Goal: Task Accomplishment & Management: Manage account settings

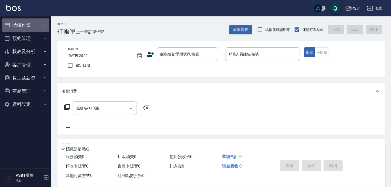
click at [42, 27] on button "櫃檯作業" at bounding box center [25, 24] width 47 height 13
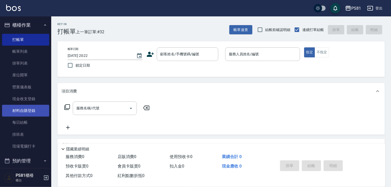
click at [35, 112] on link "材料自購登錄" at bounding box center [25, 111] width 47 height 12
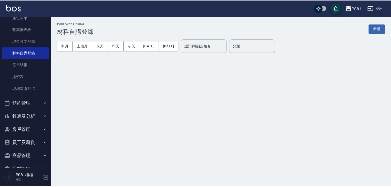
scroll to position [71, 0]
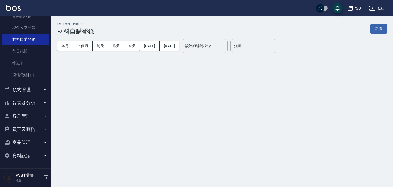
click at [38, 102] on button "報表及分析" at bounding box center [25, 102] width 47 height 13
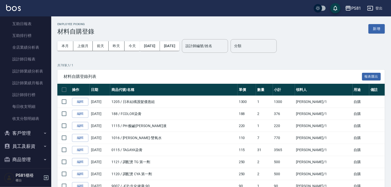
scroll to position [199, 0]
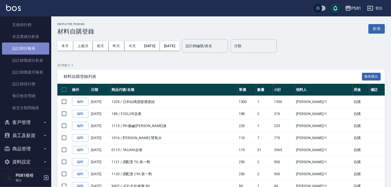
click at [34, 50] on link "設計師日報表" at bounding box center [25, 48] width 47 height 12
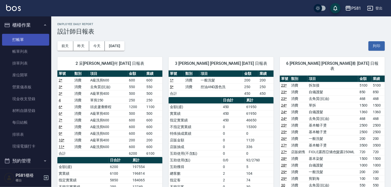
click at [24, 40] on link "打帳單" at bounding box center [25, 40] width 47 height 12
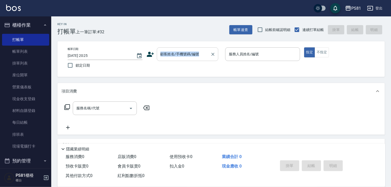
drag, startPoint x: 172, startPoint y: 47, endPoint x: 175, endPoint y: 51, distance: 4.8
click at [175, 51] on div "帳單日期 [DATE] 20:25 鎖定日期 顧客姓名/手機號碼/編號 顧客姓名/手機號碼/編號 服務人員姓名/編號 服務人員姓名/編號 指定 不指定" at bounding box center [220, 59] width 327 height 36
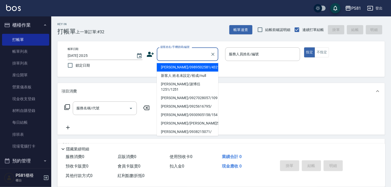
click at [175, 51] on input "顧客姓名/手機號碼/編號" at bounding box center [183, 54] width 49 height 9
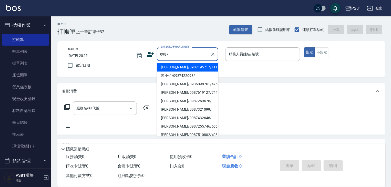
drag, startPoint x: 183, startPoint y: 67, endPoint x: 190, endPoint y: 66, distance: 7.0
click at [183, 67] on li "[PERSON_NAME]/0987195717/111111" at bounding box center [187, 67] width 61 height 8
type input "[PERSON_NAME]/0987195717/111111"
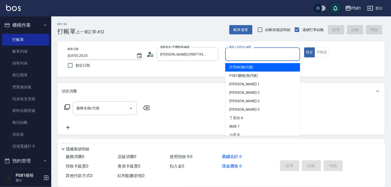
click at [261, 58] on input "服務人員姓名/編號" at bounding box center [262, 54] width 70 height 9
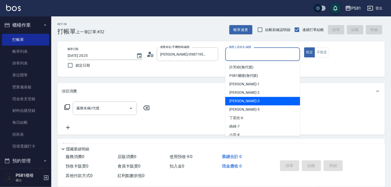
click at [247, 101] on div "[PERSON_NAME] -3" at bounding box center [262, 101] width 75 height 8
type input "[PERSON_NAME]-3"
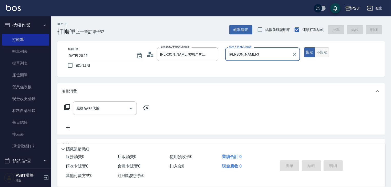
click at [317, 48] on button "不指定" at bounding box center [321, 52] width 14 height 10
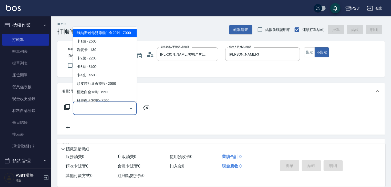
drag, startPoint x: 117, startPoint y: 104, endPoint x: 119, endPoint y: 102, distance: 2.6
click at [117, 104] on input "服務名稱/代號" at bounding box center [101, 108] width 52 height 9
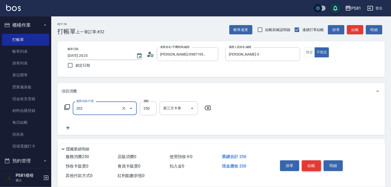
type input "單剪250(202)"
click at [311, 163] on button "結帳" at bounding box center [311, 165] width 19 height 11
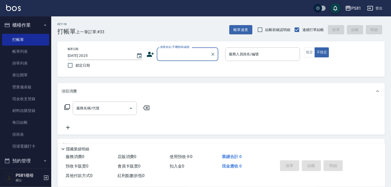
click at [166, 50] on input "顧客姓名/手機號碼/編號" at bounding box center [183, 54] width 49 height 9
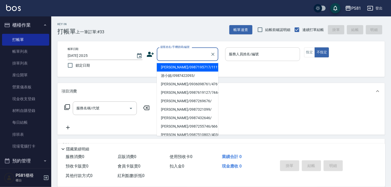
drag, startPoint x: 174, startPoint y: 64, endPoint x: 275, endPoint y: 50, distance: 102.4
click at [187, 64] on li "[PERSON_NAME]/0987195717/111111" at bounding box center [187, 67] width 61 height 8
type input "[PERSON_NAME]/0987195717/111111"
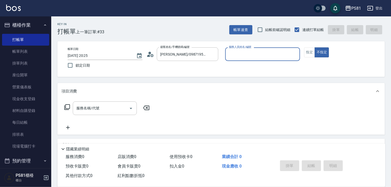
drag, startPoint x: 274, startPoint y: 49, endPoint x: 272, endPoint y: 54, distance: 5.8
click at [274, 49] on div "服務人員姓名/編號" at bounding box center [262, 54] width 75 height 14
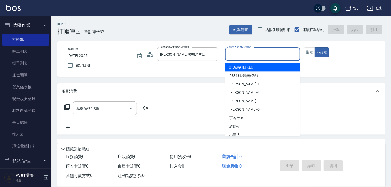
drag, startPoint x: 272, startPoint y: 54, endPoint x: 264, endPoint y: 82, distance: 29.5
click at [272, 54] on input "服務人員姓名/編號" at bounding box center [262, 54] width 70 height 9
click at [244, 54] on input "服務人員姓名/編號" at bounding box center [262, 54] width 70 height 9
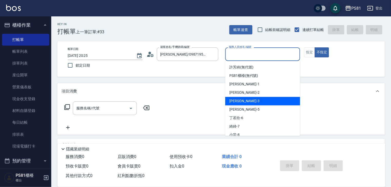
drag, startPoint x: 245, startPoint y: 103, endPoint x: 303, endPoint y: 69, distance: 67.0
click at [249, 100] on div "[PERSON_NAME] -3" at bounding box center [262, 101] width 75 height 8
type input "[PERSON_NAME]-3"
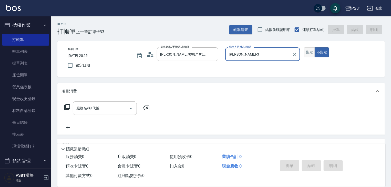
drag, startPoint x: 315, startPoint y: 50, endPoint x: 312, endPoint y: 50, distance: 2.8
click at [313, 50] on div "指定 不指定" at bounding box center [341, 52] width 75 height 10
click at [306, 52] on button "指定" at bounding box center [309, 52] width 11 height 10
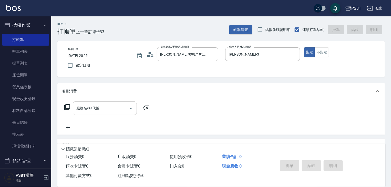
click at [95, 112] on input "服務名稱/代號" at bounding box center [101, 108] width 52 height 9
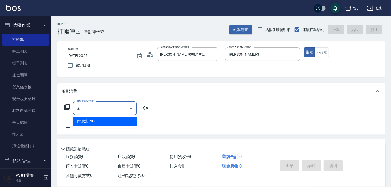
click at [96, 122] on span "保濕洗 - 300" at bounding box center [105, 121] width 64 height 8
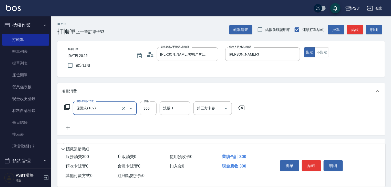
type input "保濕洗(102)"
click at [69, 128] on icon at bounding box center [68, 128] width 4 height 4
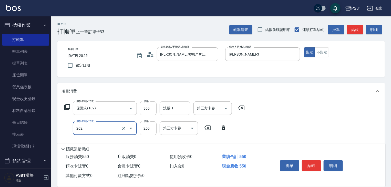
click at [189, 109] on div "洗髮-1" at bounding box center [174, 108] width 31 height 14
type input "單剪250(202)"
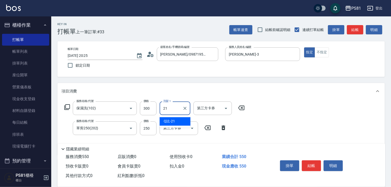
type input "Q比-21"
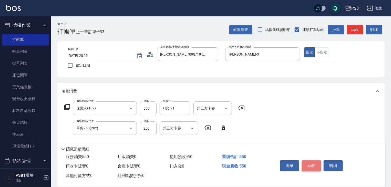
click at [318, 164] on button "結帳" at bounding box center [311, 165] width 19 height 11
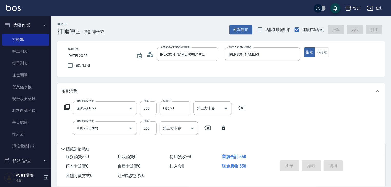
type input "[DATE] 20:26"
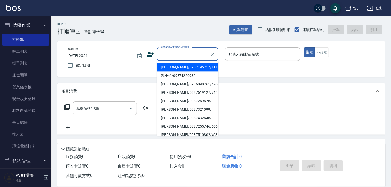
drag, startPoint x: 163, startPoint y: 56, endPoint x: 170, endPoint y: 67, distance: 12.4
click at [164, 56] on input "顧客姓名/手機號碼/編號" at bounding box center [183, 54] width 49 height 9
drag, startPoint x: 170, startPoint y: 68, endPoint x: 264, endPoint y: 69, distance: 93.9
click at [174, 68] on li "[PERSON_NAME]/0987195717/111111" at bounding box center [187, 67] width 61 height 8
type input "[PERSON_NAME]/0987195717/111111"
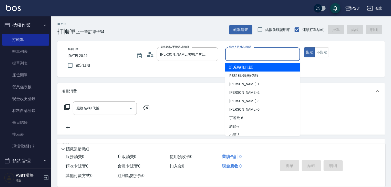
drag, startPoint x: 252, startPoint y: 51, endPoint x: 250, endPoint y: 84, distance: 32.8
click at [252, 51] on input "服務人員姓名/編號" at bounding box center [262, 54] width 70 height 9
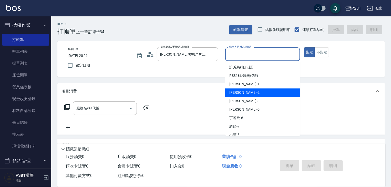
click at [244, 95] on div "[DEMOGRAPHIC_DATA] -2" at bounding box center [262, 92] width 75 height 8
drag, startPoint x: 239, startPoint y: 55, endPoint x: 229, endPoint y: 71, distance: 18.7
click at [223, 61] on div "帳單日期 [DATE] 20:26 鎖定日期 顧客姓名/手機號碼/編號 [PERSON_NAME]/0987195717/111111 顧客姓名/手機號碼/編…" at bounding box center [220, 58] width 315 height 23
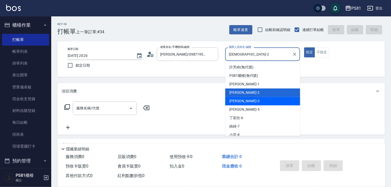
click at [240, 101] on div "[PERSON_NAME] -3" at bounding box center [262, 101] width 75 height 8
type input "[PERSON_NAME]-3"
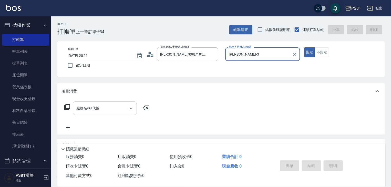
click at [111, 106] on input "服務名稱/代號" at bounding box center [101, 108] width 52 height 9
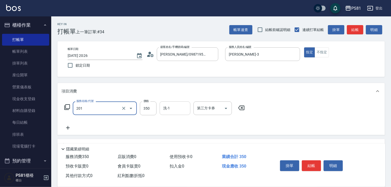
click at [169, 113] on div "洗-1" at bounding box center [174, 108] width 31 height 14
type input "洗剪350(201)"
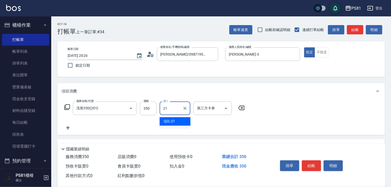
type input "Q比-21"
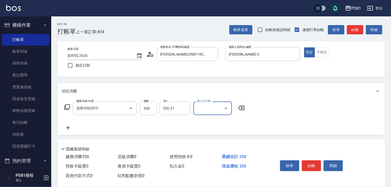
click at [309, 162] on button "結帳" at bounding box center [311, 165] width 19 height 11
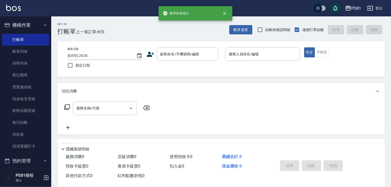
click at [155, 50] on div "顧客姓名/手機號碼/編號 顧客姓名/手機號碼/編號" at bounding box center [183, 54] width 75 height 14
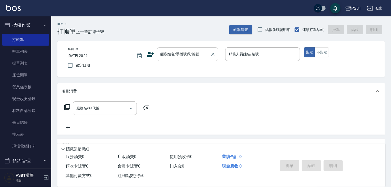
click at [161, 52] on input "顧客姓名/手機號碼/編號" at bounding box center [183, 54] width 49 height 9
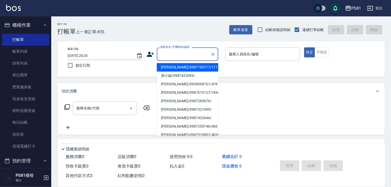
drag, startPoint x: 170, startPoint y: 68, endPoint x: 210, endPoint y: 65, distance: 40.5
click at [170, 68] on li "[PERSON_NAME]/0987195717/111111" at bounding box center [187, 67] width 61 height 8
type input "[PERSON_NAME]/0987195717/111111"
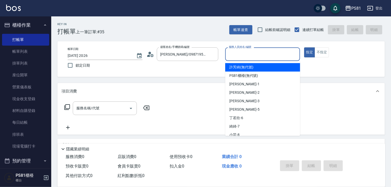
click at [237, 58] on input "服務人員姓名/編號" at bounding box center [262, 54] width 70 height 9
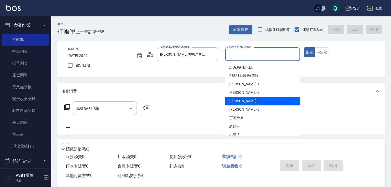
click at [237, 101] on span "[PERSON_NAME] -3" at bounding box center [244, 100] width 30 height 5
type input "[PERSON_NAME]-3"
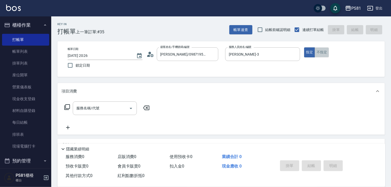
click at [325, 55] on button "不指定" at bounding box center [321, 52] width 14 height 10
drag, startPoint x: 79, startPoint y: 110, endPoint x: 81, endPoint y: 106, distance: 4.3
click at [79, 108] on input "服務名稱/代號" at bounding box center [101, 108] width 52 height 9
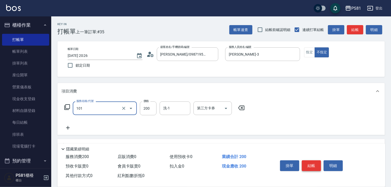
type input "一般洗髮(101)"
click at [308, 165] on button "結帳" at bounding box center [311, 165] width 19 height 11
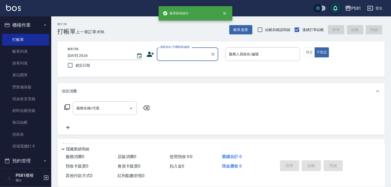
click at [169, 58] on input "顧客姓名/手機號碼/編號" at bounding box center [183, 54] width 49 height 9
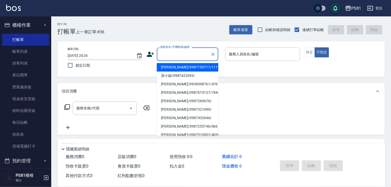
drag, startPoint x: 172, startPoint y: 67, endPoint x: 262, endPoint y: 44, distance: 93.2
click at [174, 67] on li "[PERSON_NAME]/0987195717/111111" at bounding box center [187, 67] width 61 height 8
type input "[PERSON_NAME]/0987195717/111111"
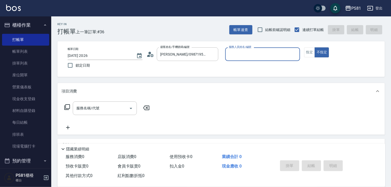
drag, startPoint x: 256, startPoint y: 51, endPoint x: 252, endPoint y: 57, distance: 6.7
click at [256, 51] on input "服務人員姓名/編號" at bounding box center [262, 54] width 70 height 9
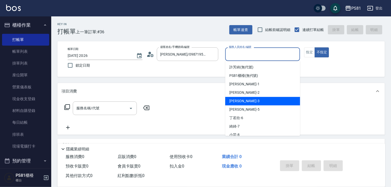
drag, startPoint x: 230, startPoint y: 100, endPoint x: 225, endPoint y: 101, distance: 4.6
click at [229, 100] on span "[PERSON_NAME] -3" at bounding box center [244, 100] width 30 height 5
type input "[PERSON_NAME]-3"
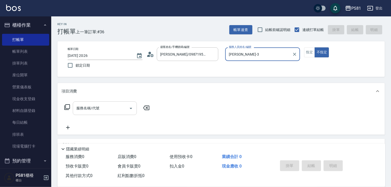
click at [98, 112] on input "服務名稱/代號" at bounding box center [101, 108] width 52 height 9
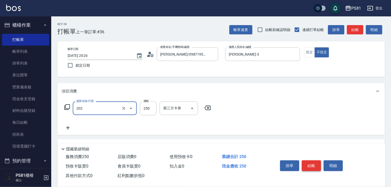
type input "單剪250(202)"
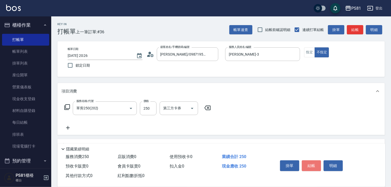
click at [311, 166] on button "結帳" at bounding box center [311, 165] width 19 height 11
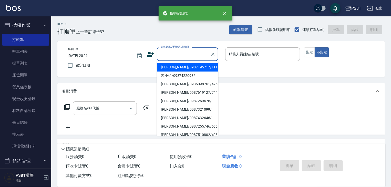
click at [188, 54] on input "顧客姓名/手機號碼/編號" at bounding box center [183, 54] width 49 height 9
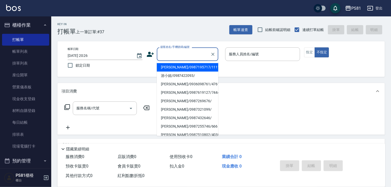
drag, startPoint x: 184, startPoint y: 66, endPoint x: 214, endPoint y: 63, distance: 30.4
click at [185, 67] on li "[PERSON_NAME]/0987195717/111111" at bounding box center [187, 67] width 61 height 8
type input "[PERSON_NAME]/0987195717/111111"
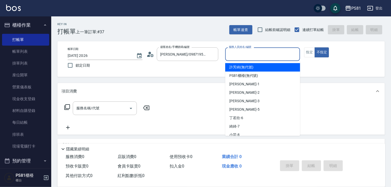
click at [237, 52] on input "服務人員姓名/編號" at bounding box center [262, 54] width 70 height 9
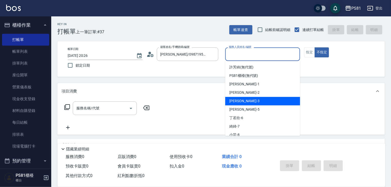
drag, startPoint x: 242, startPoint y: 101, endPoint x: 285, endPoint y: 75, distance: 50.0
click at [243, 100] on div "[PERSON_NAME] -3" at bounding box center [262, 101] width 75 height 8
type input "[PERSON_NAME]-3"
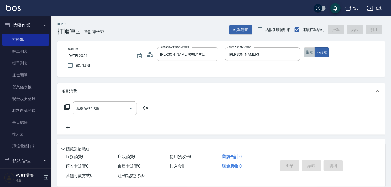
drag, startPoint x: 312, startPoint y: 56, endPoint x: 223, endPoint y: 70, distance: 89.5
click at [312, 56] on button "指定" at bounding box center [309, 52] width 11 height 10
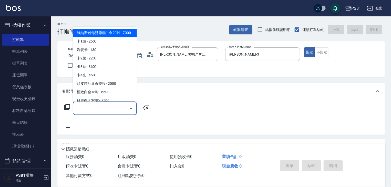
click at [94, 105] on input "服務名稱/代號" at bounding box center [101, 108] width 52 height 9
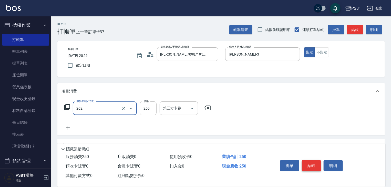
type input "單剪250(202)"
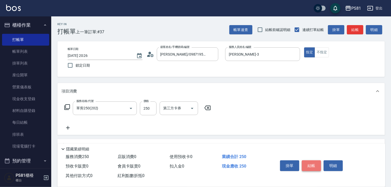
click at [310, 166] on button "結帳" at bounding box center [311, 165] width 19 height 11
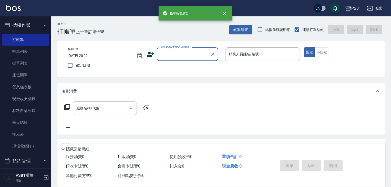
click at [176, 51] on input "顧客姓名/手機號碼/編號" at bounding box center [183, 54] width 49 height 9
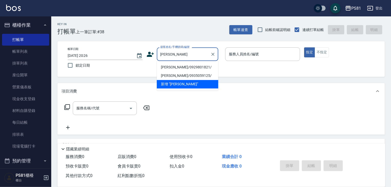
click at [192, 66] on li "[PERSON_NAME]/0929801821/" at bounding box center [187, 67] width 61 height 8
type input "[PERSON_NAME]/0929801821/"
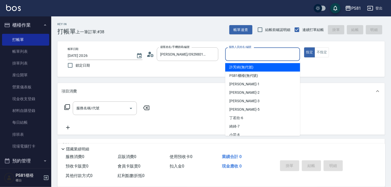
click at [241, 51] on input "服務人員姓名/編號" at bounding box center [262, 54] width 70 height 9
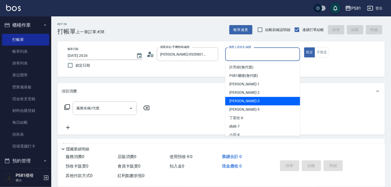
click at [235, 101] on span "[PERSON_NAME] -3" at bounding box center [244, 100] width 30 height 5
type input "[PERSON_NAME]-3"
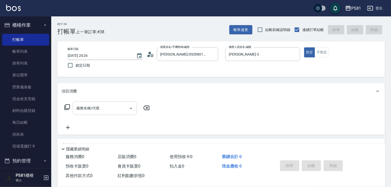
drag, startPoint x: 105, startPoint y: 98, endPoint x: 104, endPoint y: 102, distance: 4.8
click at [104, 102] on div "項目消費 服務名稱/代號 服務名稱/代號" at bounding box center [220, 109] width 327 height 52
click at [103, 103] on div "服務名稱/代號" at bounding box center [105, 108] width 64 height 14
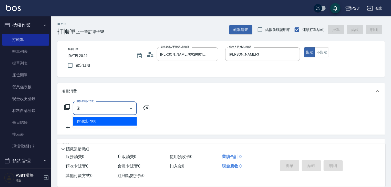
click at [88, 121] on span "保濕洗 - 300" at bounding box center [105, 121] width 64 height 8
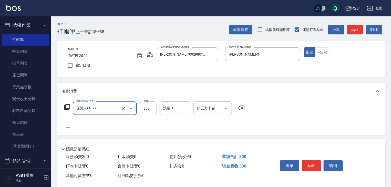
type input "保濕洗(102)"
drag, startPoint x: 71, startPoint y: 125, endPoint x: 70, endPoint y: 127, distance: 3.3
click at [70, 127] on icon at bounding box center [67, 128] width 13 height 6
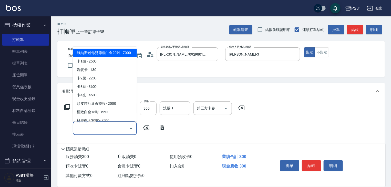
drag, startPoint x: 83, startPoint y: 127, endPoint x: 87, endPoint y: 127, distance: 3.4
click at [85, 127] on input "服務名稱/代號" at bounding box center [101, 128] width 52 height 9
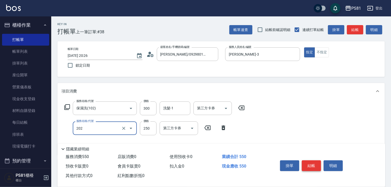
type input "單剪250(202)"
click at [314, 160] on button "結帳" at bounding box center [311, 165] width 19 height 11
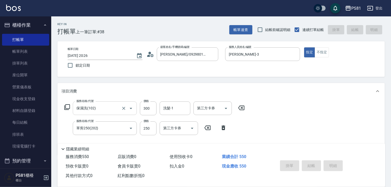
type input "[DATE] 20:27"
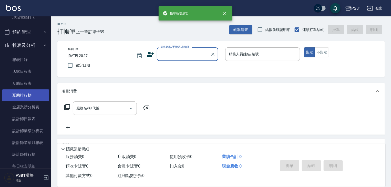
scroll to position [103, 0]
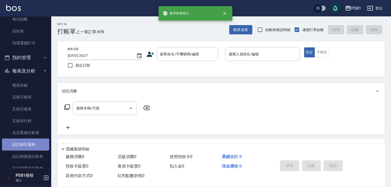
click at [31, 142] on link "設計師日報表" at bounding box center [25, 144] width 47 height 12
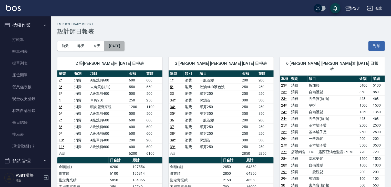
click at [124, 46] on button "[DATE]" at bounding box center [114, 45] width 19 height 9
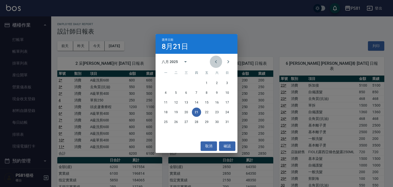
drag, startPoint x: 216, startPoint y: 62, endPoint x: 220, endPoint y: 70, distance: 8.4
click at [216, 62] on icon "Previous month" at bounding box center [216, 61] width 2 height 3
click at [167, 113] on button "21" at bounding box center [165, 112] width 9 height 9
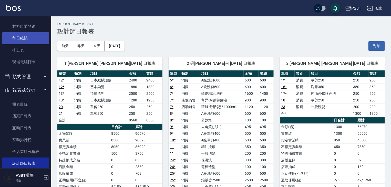
scroll to position [179, 0]
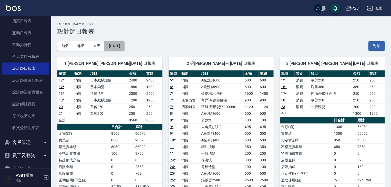
click at [124, 45] on button "[DATE]" at bounding box center [114, 45] width 19 height 9
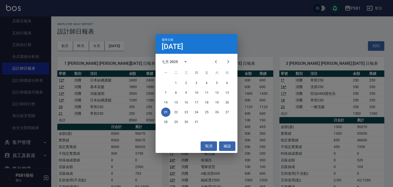
click at [282, 42] on div "選擇日期 [DATE] 七月 2025 一 二 三 四 五 六 日 1 2 3 4 5 6 7 8 9 10 11 12 13 14 15 16 17 18 …" at bounding box center [196, 93] width 393 height 187
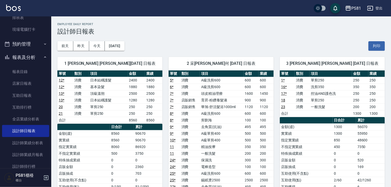
scroll to position [0, 0]
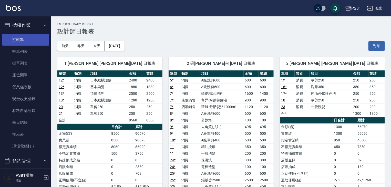
click at [24, 41] on link "打帳單" at bounding box center [25, 40] width 47 height 12
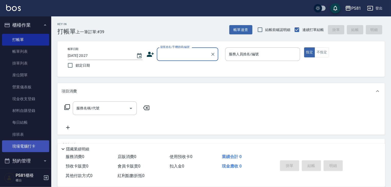
click at [33, 143] on link "現場電腦打卡" at bounding box center [25, 146] width 47 height 12
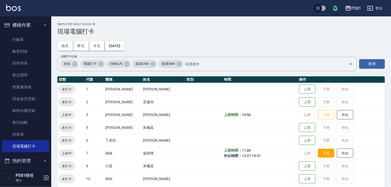
click at [318, 156] on button "下班" at bounding box center [326, 153] width 16 height 9
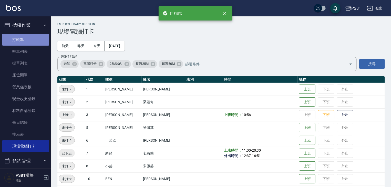
click at [39, 39] on link "打帳單" at bounding box center [25, 40] width 47 height 12
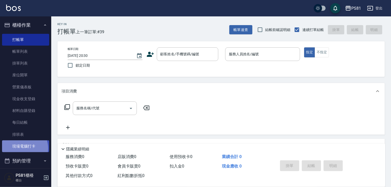
click at [22, 148] on link "現場電腦打卡" at bounding box center [25, 146] width 47 height 12
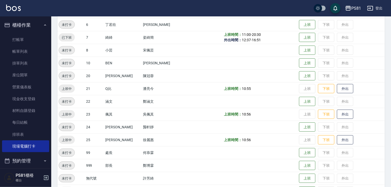
scroll to position [128, 0]
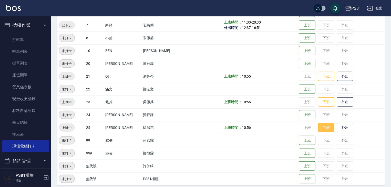
click at [318, 127] on button "下班" at bounding box center [326, 127] width 16 height 9
click at [318, 103] on button "下班" at bounding box center [326, 102] width 16 height 9
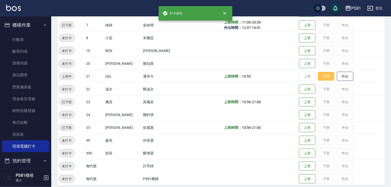
click at [323, 73] on button "下班" at bounding box center [326, 76] width 16 height 9
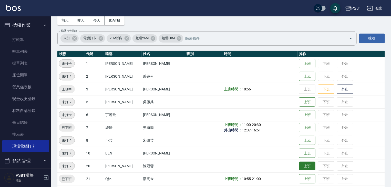
scroll to position [51, 0]
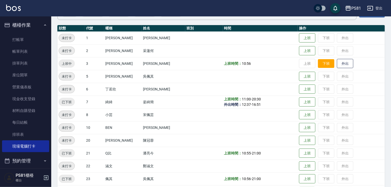
click at [324, 65] on button "下班" at bounding box center [326, 63] width 16 height 9
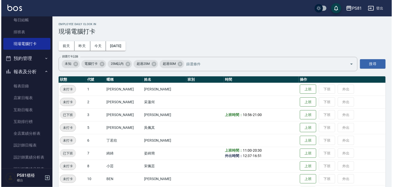
scroll to position [128, 0]
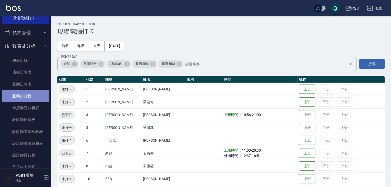
click at [28, 97] on link "互助排行榜" at bounding box center [25, 96] width 47 height 12
